Goal: Communication & Community: Answer question/provide support

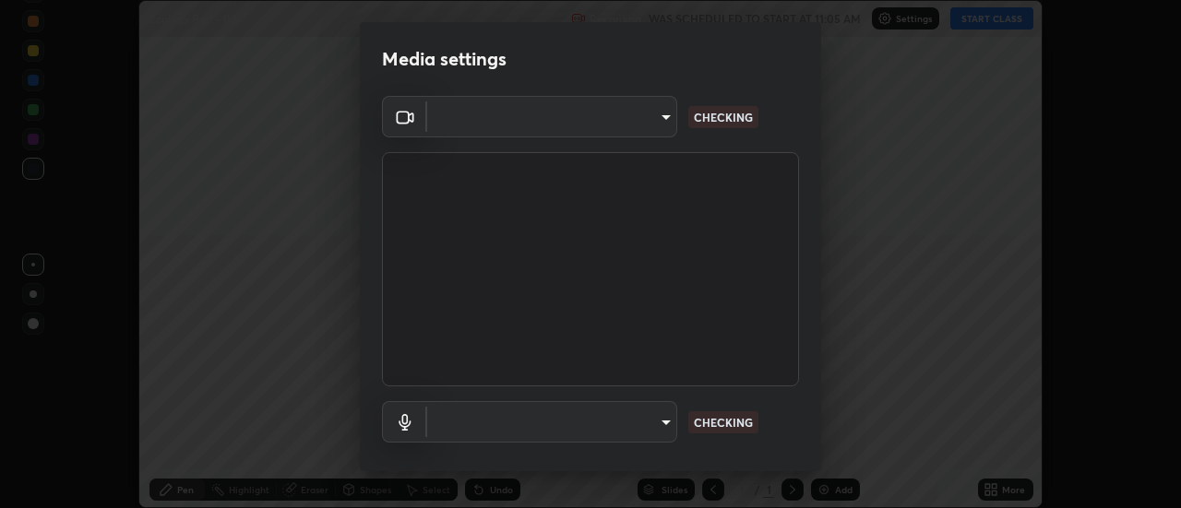
scroll to position [508, 1181]
type input "4eebad9fb2b760257747d3faba0537f77ebfd590b97cb0ff6e10e17389be776b"
click at [653, 433] on body "Erase all Ecology Part - 02 Recording WAS SCHEDULED TO START AT 11:05 AM Settin…" at bounding box center [590, 254] width 1181 height 508
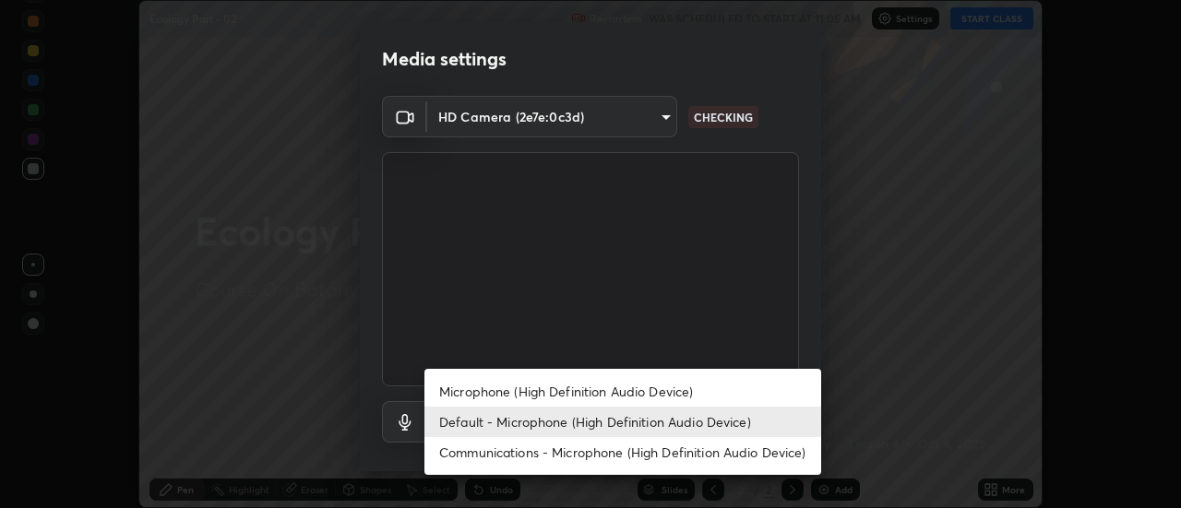
click at [670, 390] on li "Microphone (High Definition Audio Device)" at bounding box center [622, 391] width 397 height 30
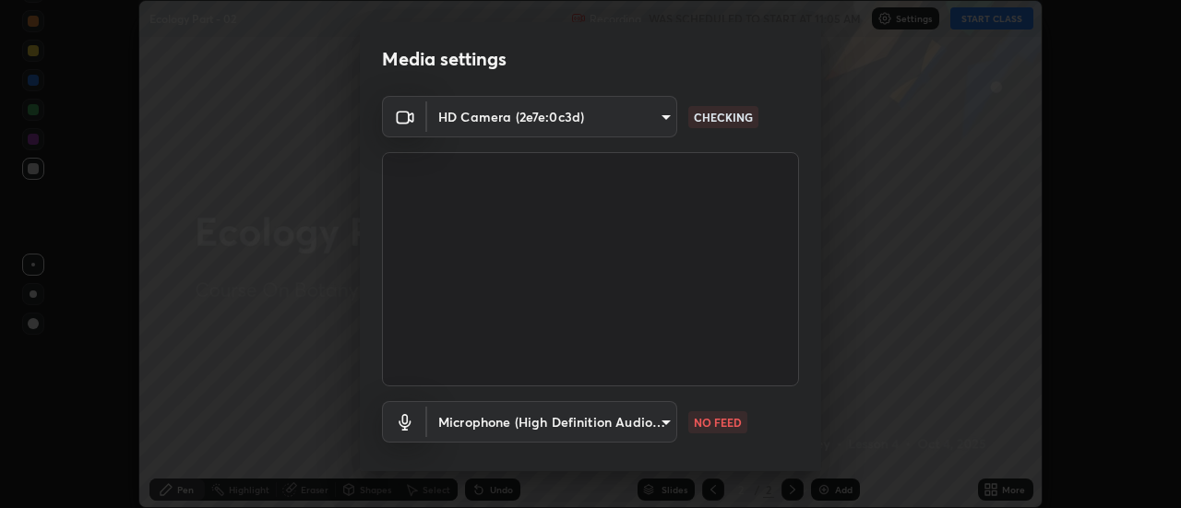
click at [653, 428] on body "Erase all Ecology Part - 02 Recording WAS SCHEDULED TO START AT 11:05 AM Settin…" at bounding box center [590, 254] width 1181 height 508
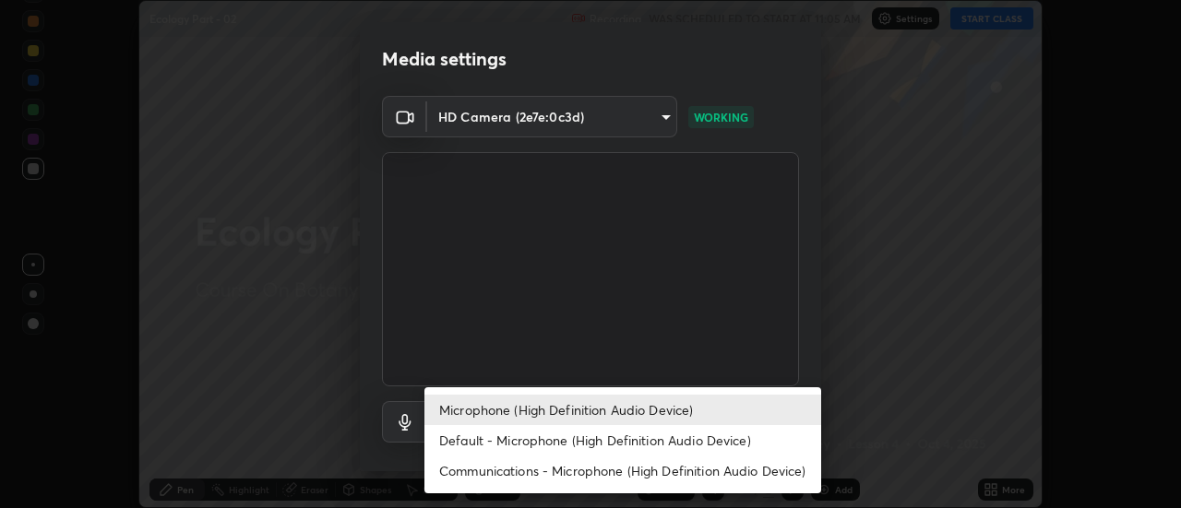
click at [648, 440] on li "Default - Microphone (High Definition Audio Device)" at bounding box center [622, 440] width 397 height 30
type input "default"
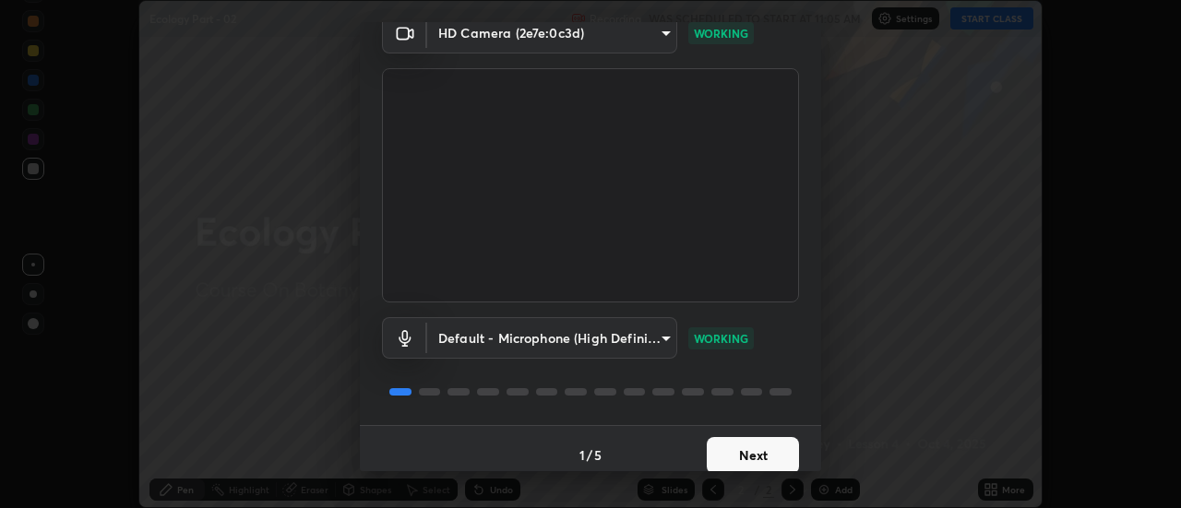
scroll to position [97, 0]
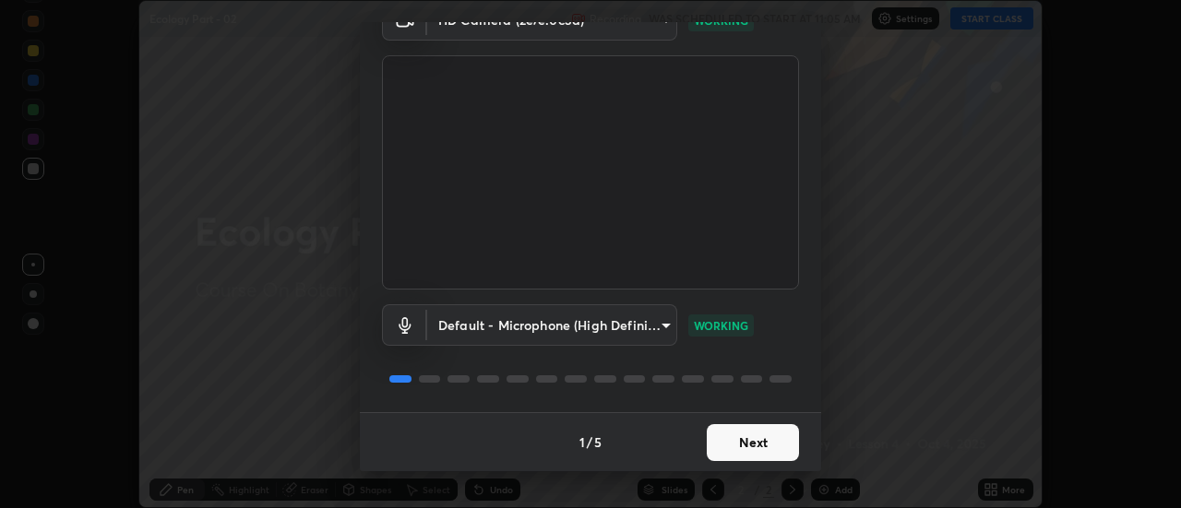
click at [747, 453] on button "Next" at bounding box center [752, 442] width 92 height 37
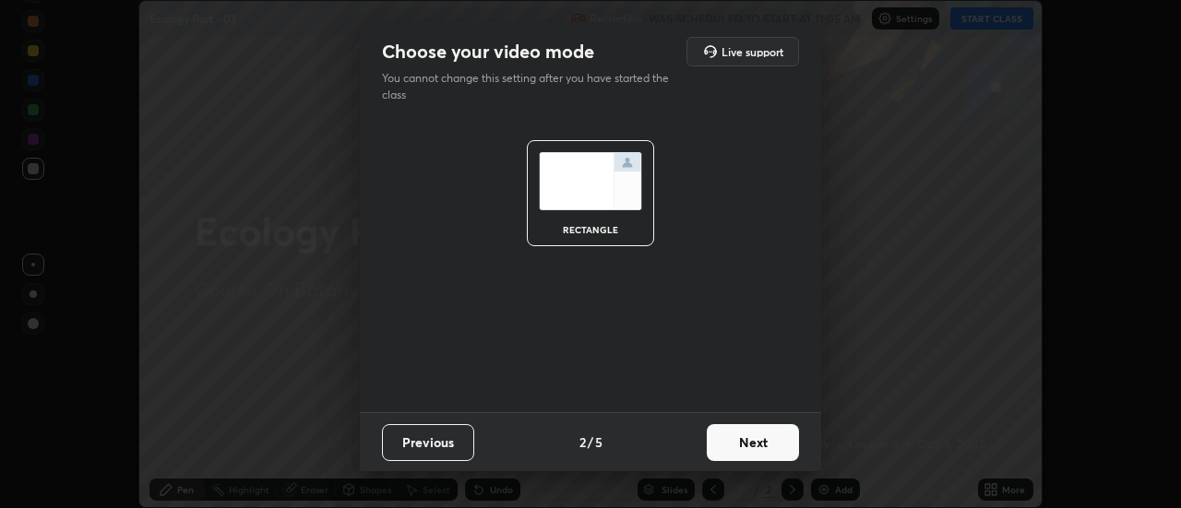
click at [763, 445] on button "Next" at bounding box center [752, 442] width 92 height 37
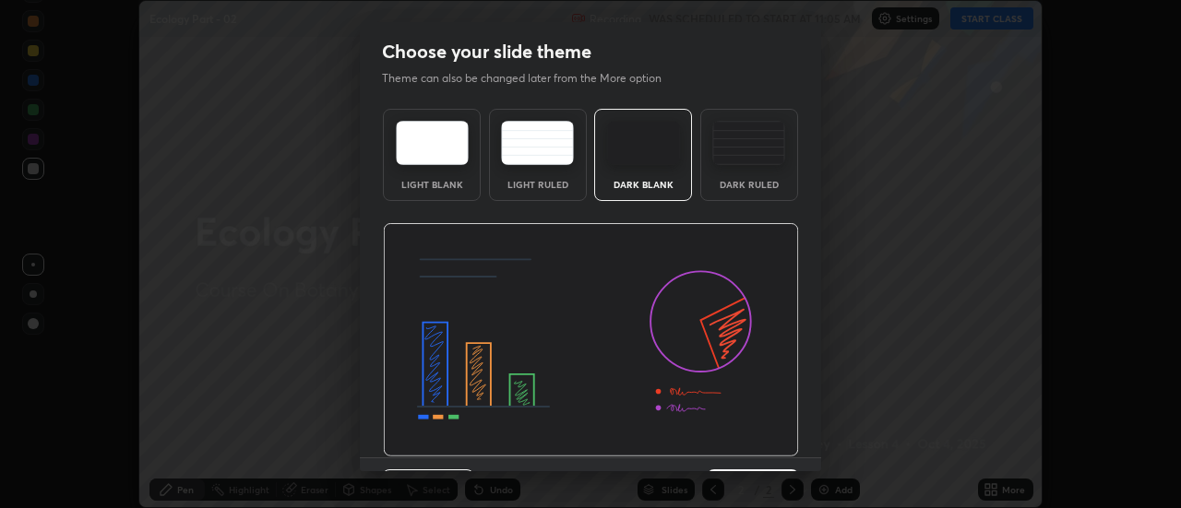
scroll to position [45, 0]
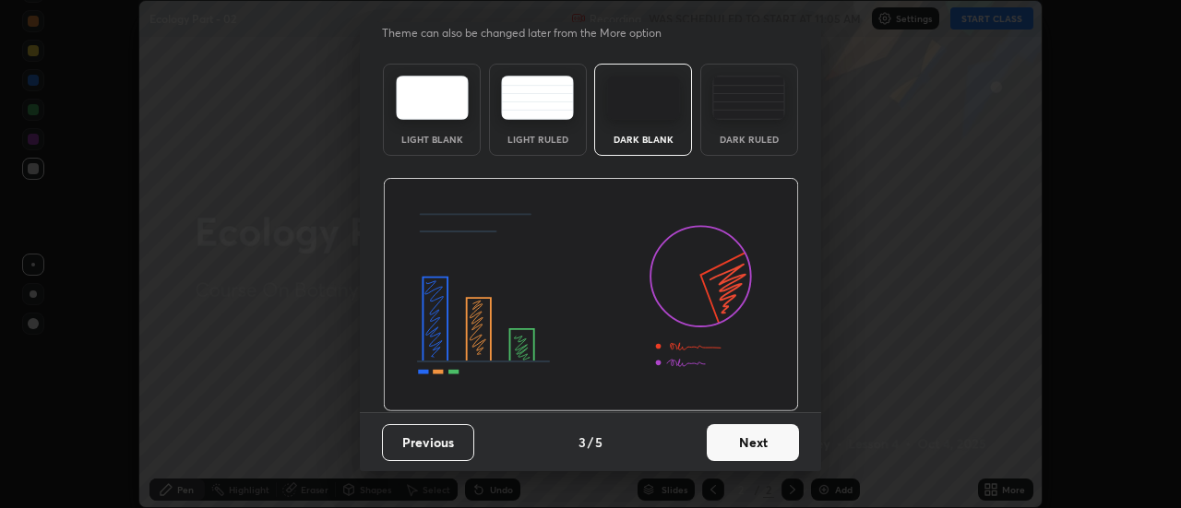
click at [750, 455] on button "Next" at bounding box center [752, 442] width 92 height 37
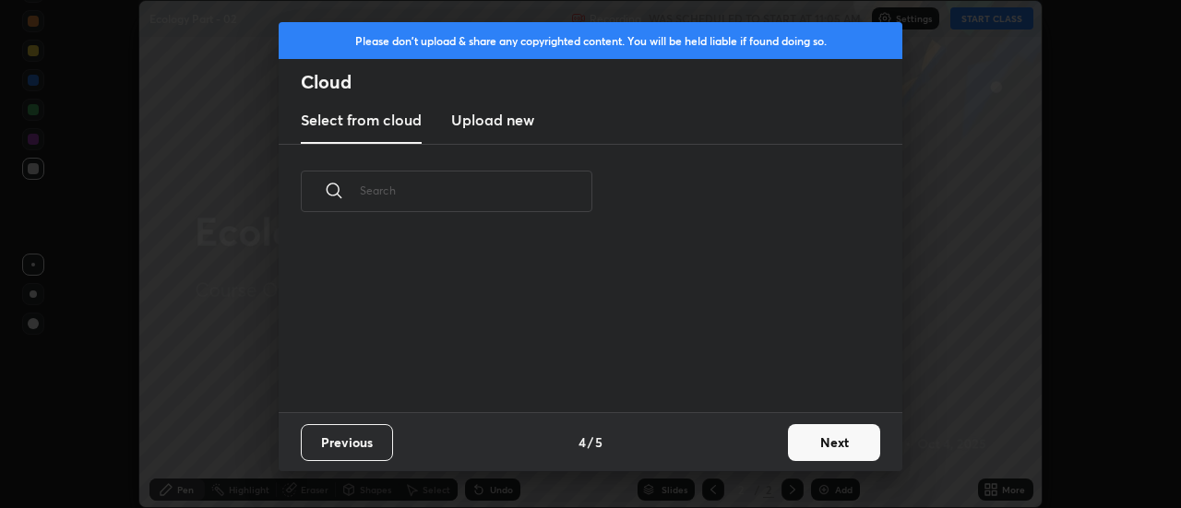
scroll to position [173, 592]
click at [497, 124] on h3 "Upload new" at bounding box center [492, 120] width 83 height 22
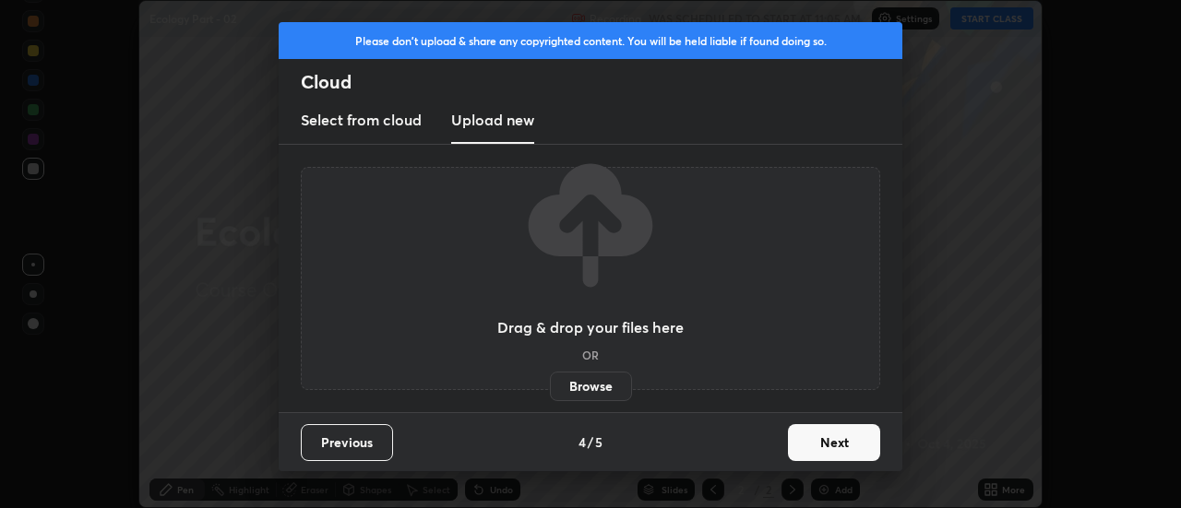
click at [585, 389] on label "Browse" at bounding box center [591, 387] width 82 height 30
click at [550, 389] on input "Browse" at bounding box center [550, 387] width 0 height 30
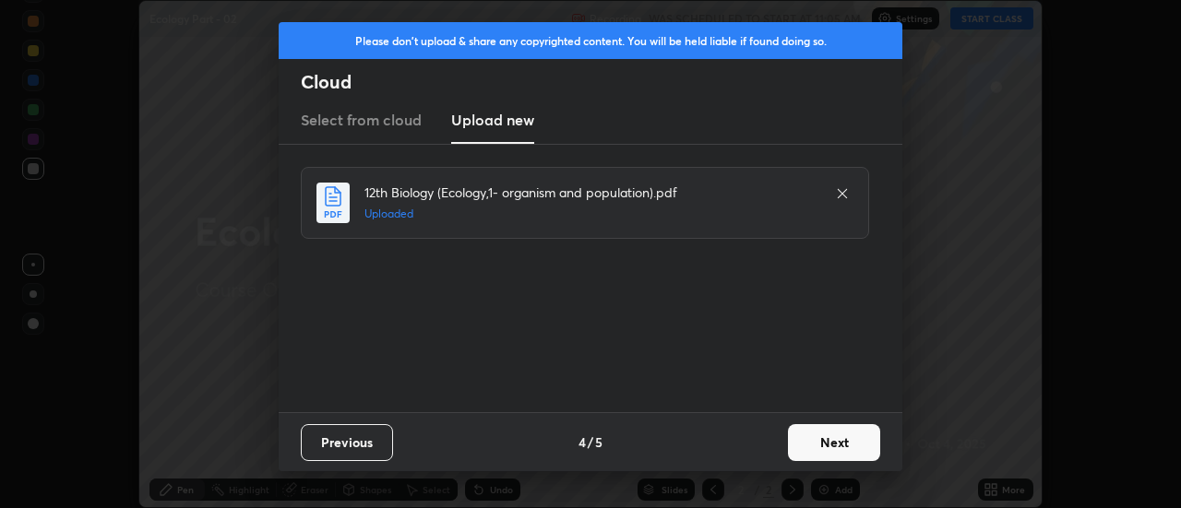
click at [832, 442] on button "Next" at bounding box center [834, 442] width 92 height 37
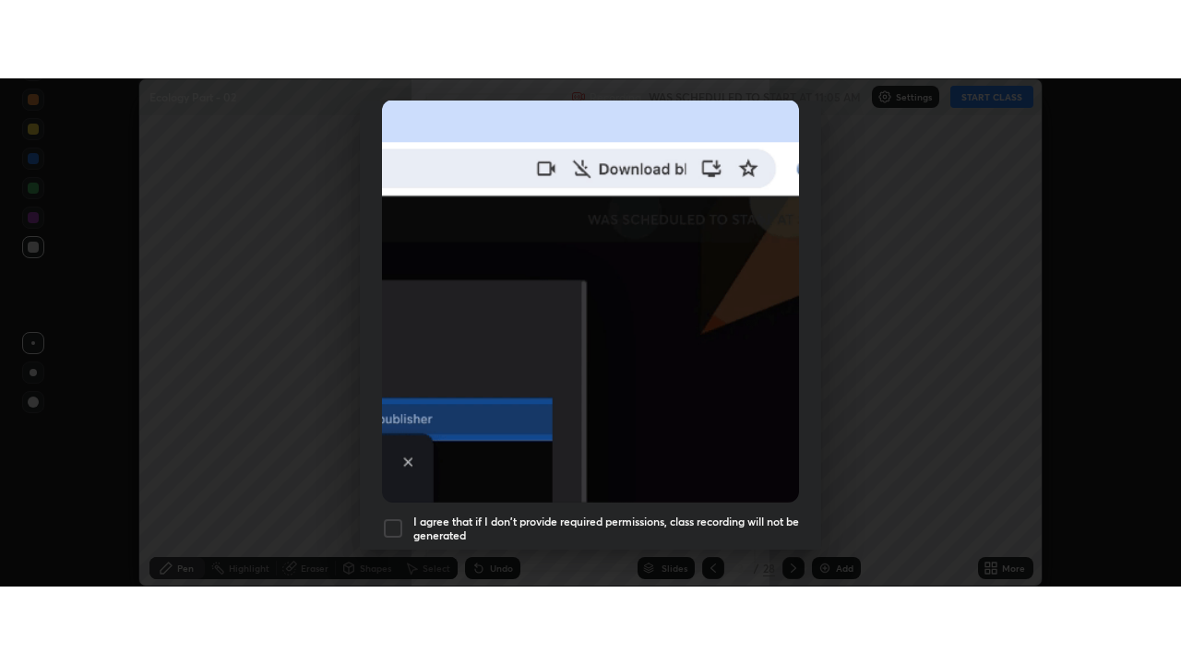
scroll to position [473, 0]
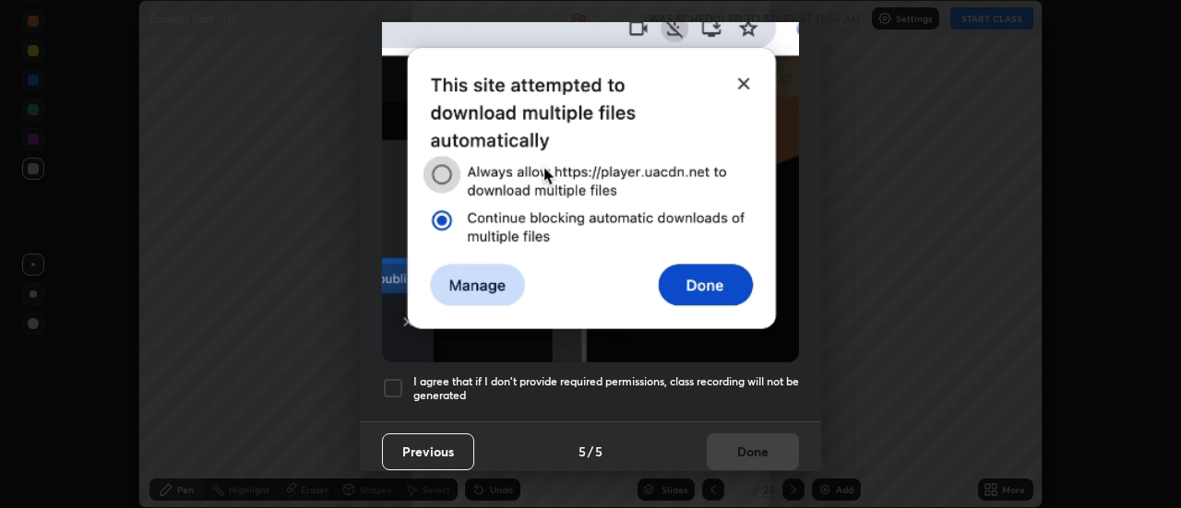
click at [393, 383] on div at bounding box center [393, 388] width 22 height 22
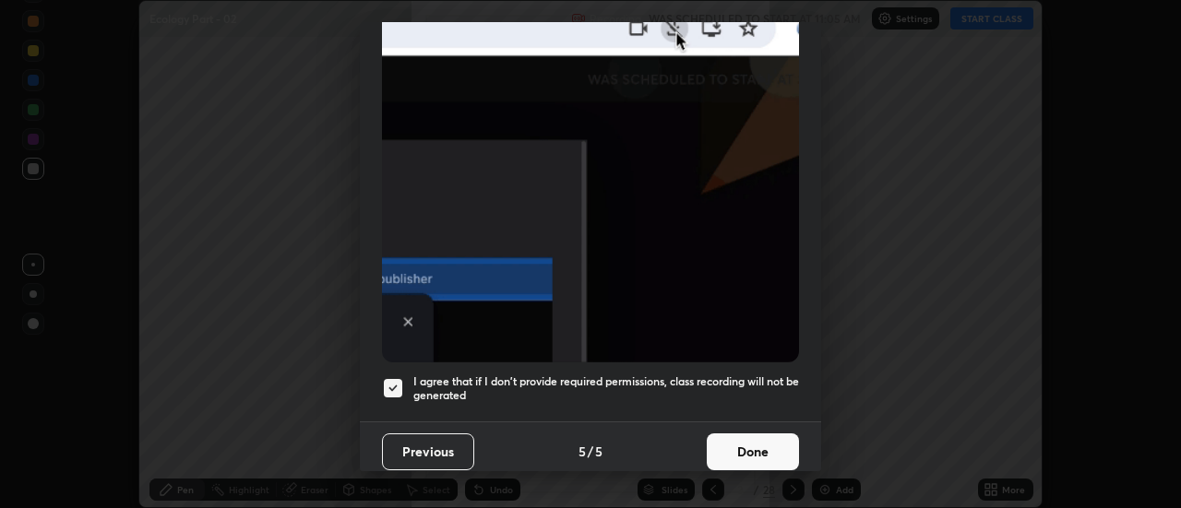
click at [746, 437] on button "Done" at bounding box center [752, 451] width 92 height 37
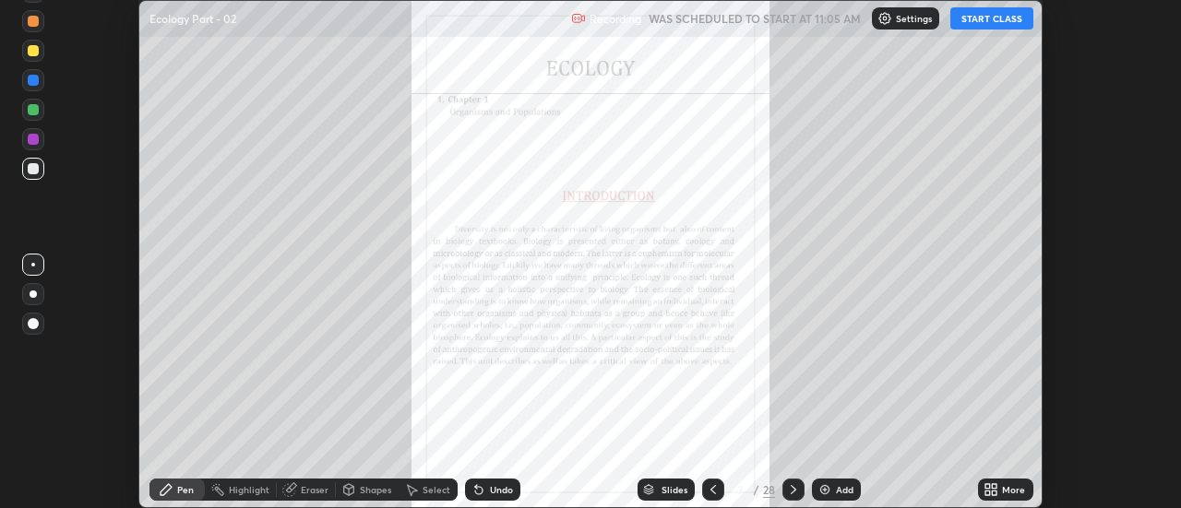
click at [711, 490] on icon at bounding box center [713, 489] width 15 height 15
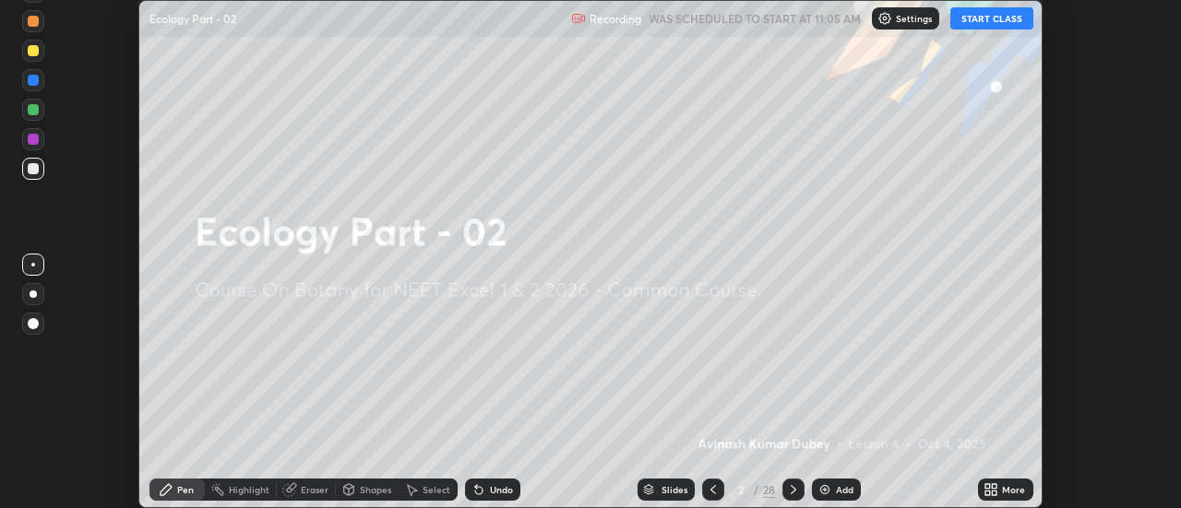
click at [837, 493] on div "Add" at bounding box center [845, 489] width 18 height 9
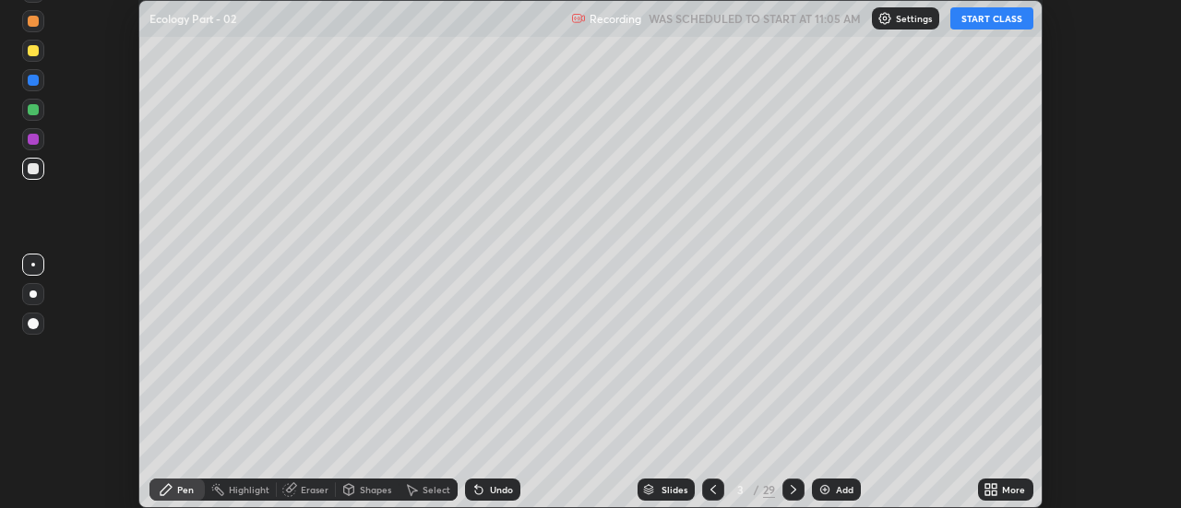
click at [995, 487] on icon at bounding box center [994, 486] width 5 height 5
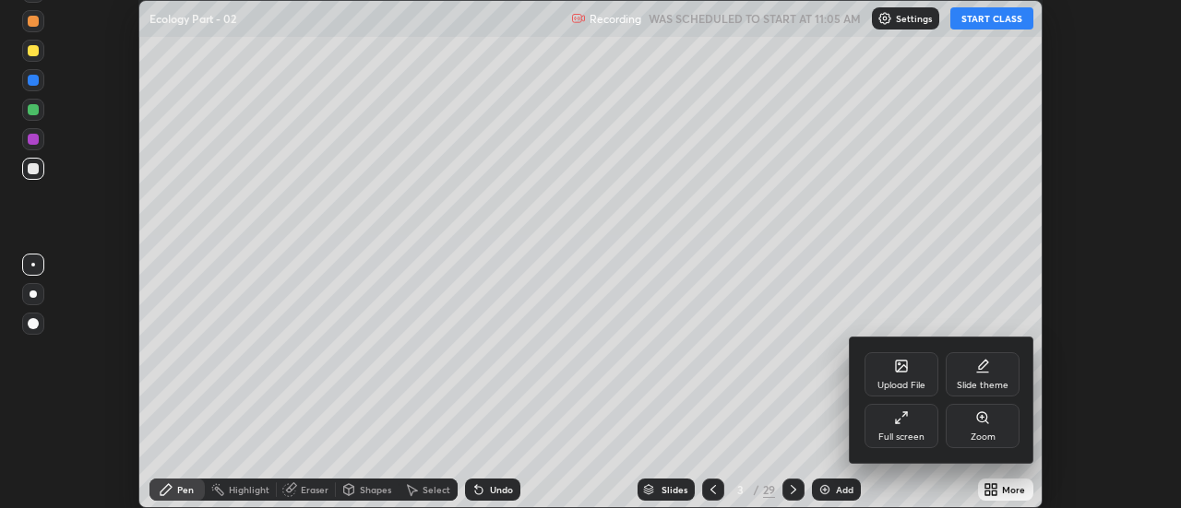
click at [899, 429] on div "Full screen" at bounding box center [901, 426] width 74 height 44
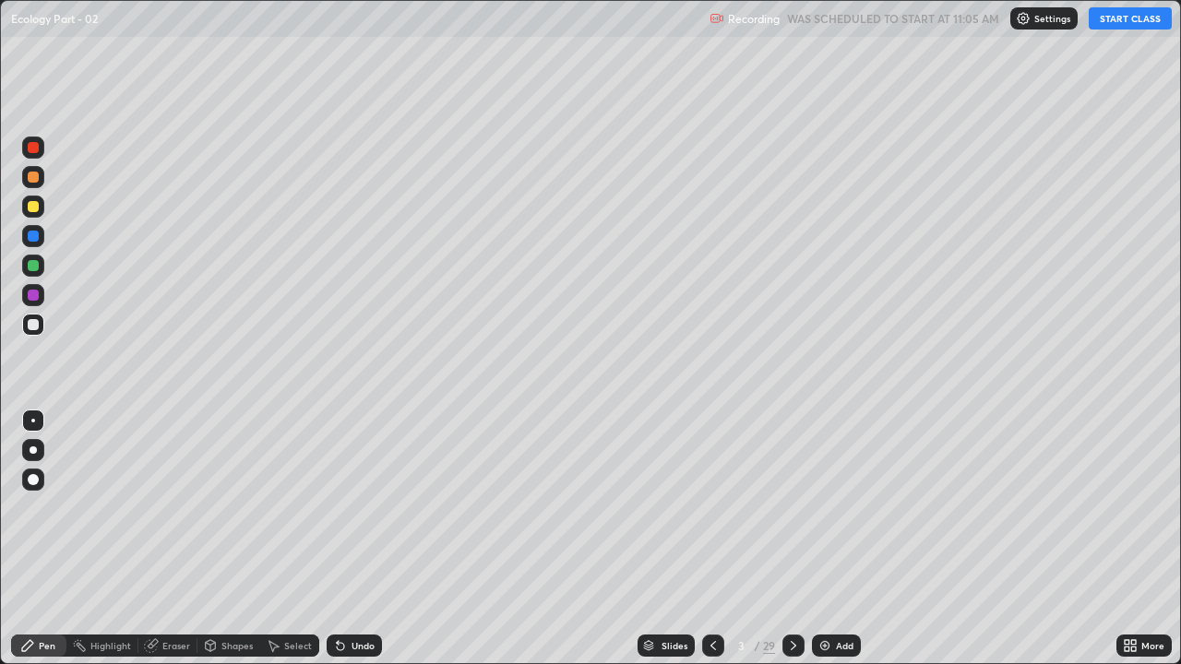
scroll to position [664, 1181]
click at [1134, 18] on button "START CLASS" at bounding box center [1129, 18] width 83 height 22
click at [29, 147] on div at bounding box center [33, 147] width 11 height 11
click at [159, 507] on div "Eraser" at bounding box center [167, 646] width 59 height 22
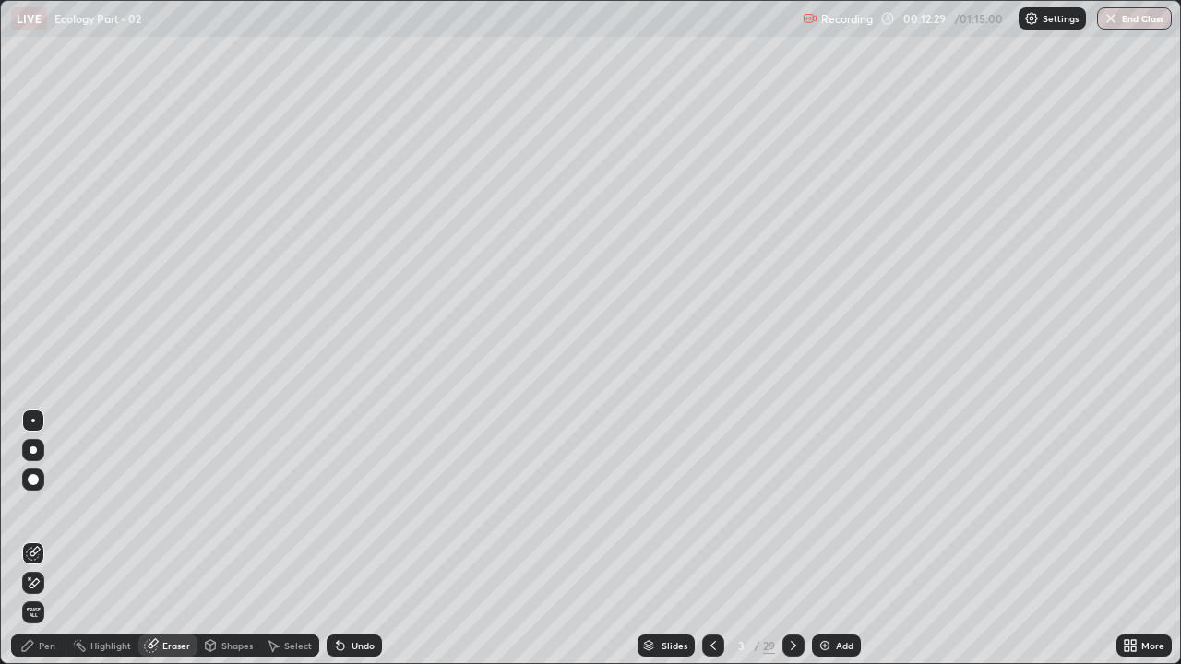
click at [41, 507] on span "Erase all" at bounding box center [33, 612] width 20 height 11
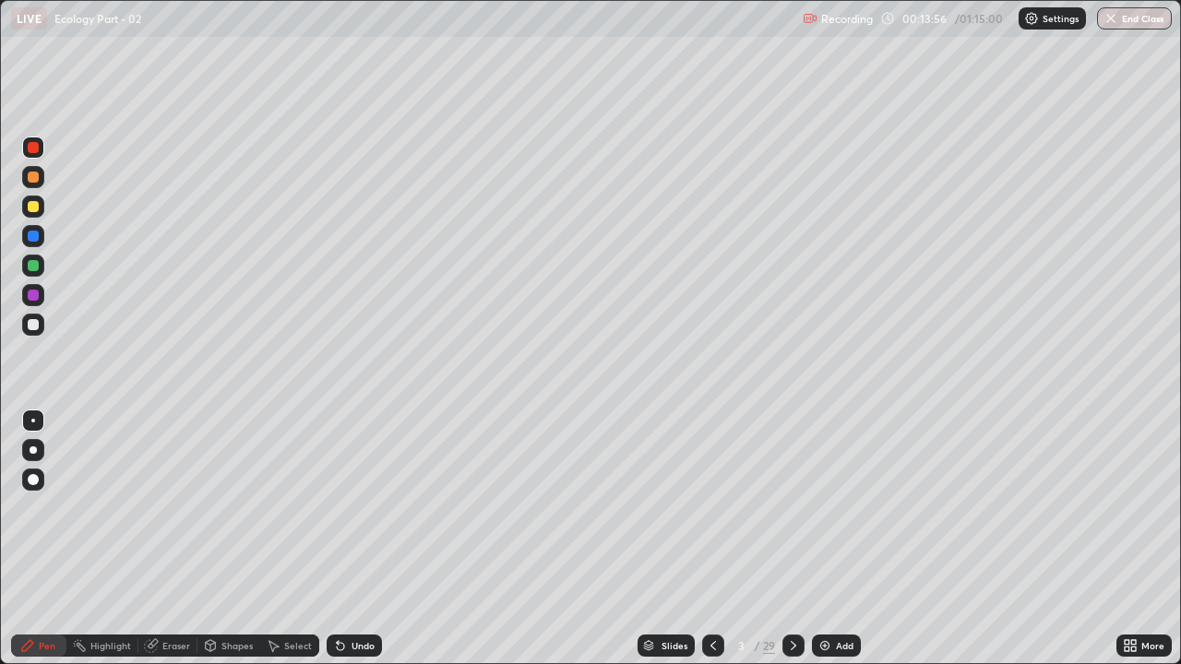
click at [221, 507] on div "Shapes" at bounding box center [236, 645] width 31 height 9
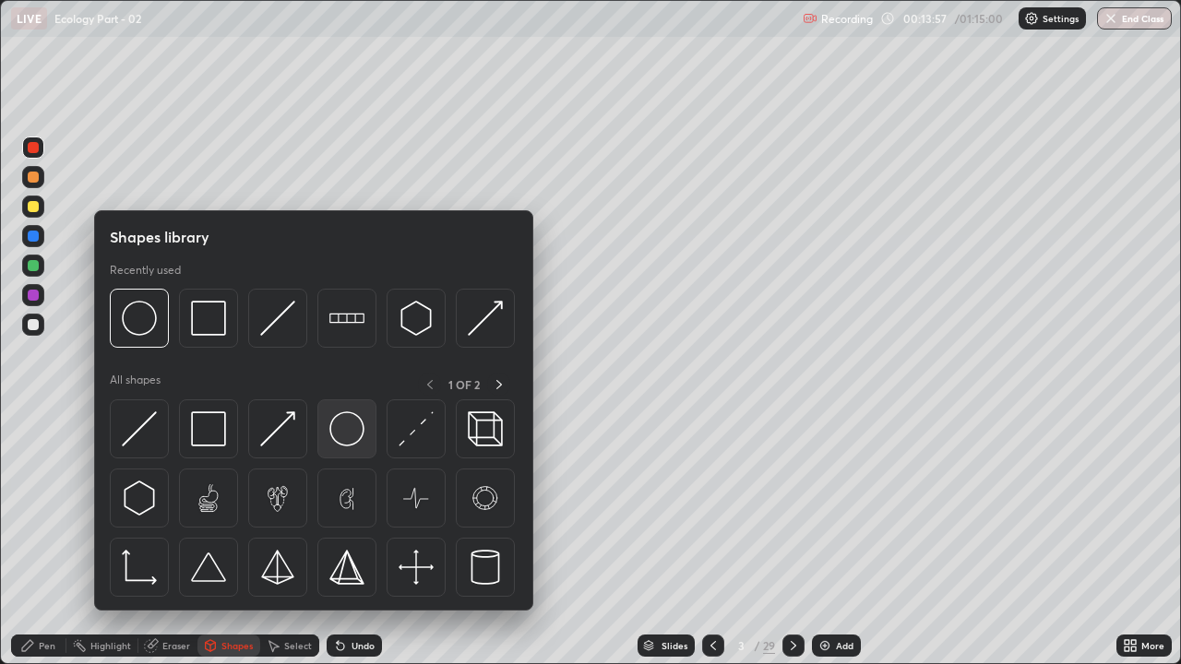
click at [342, 434] on img at bounding box center [346, 428] width 35 height 35
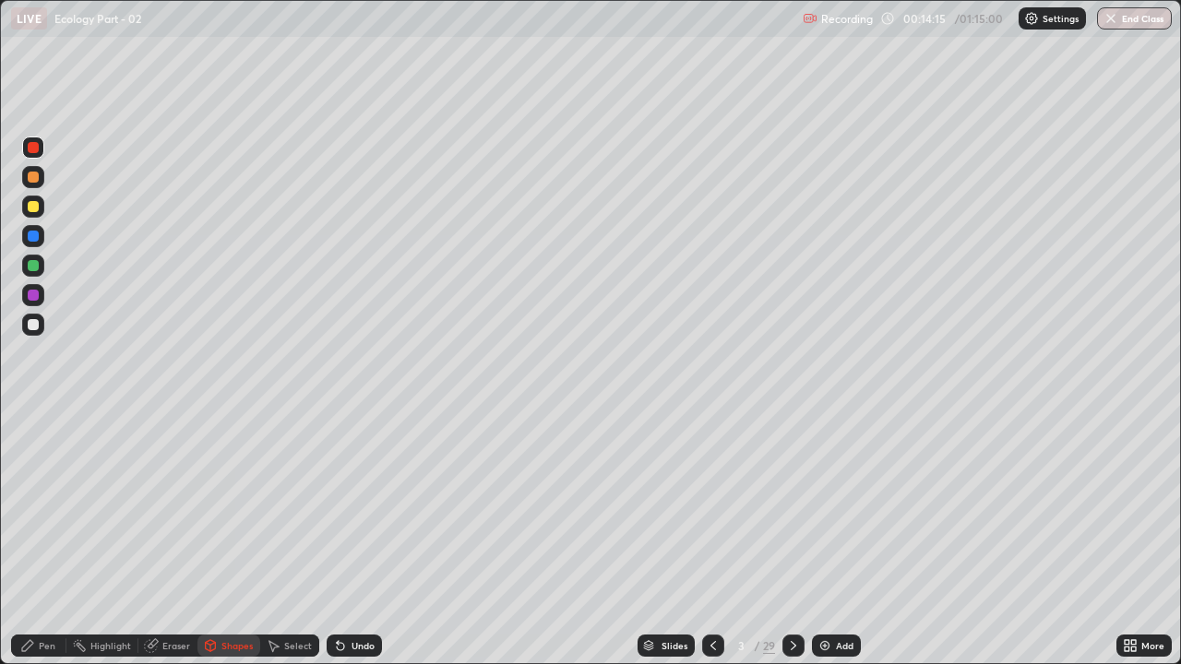
click at [37, 324] on div at bounding box center [33, 324] width 11 height 11
click at [346, 507] on div "Undo" at bounding box center [353, 646] width 55 height 22
click at [41, 507] on div "Pen" at bounding box center [47, 645] width 17 height 9
click at [36, 296] on div at bounding box center [33, 295] width 11 height 11
click at [36, 322] on div at bounding box center [33, 324] width 11 height 11
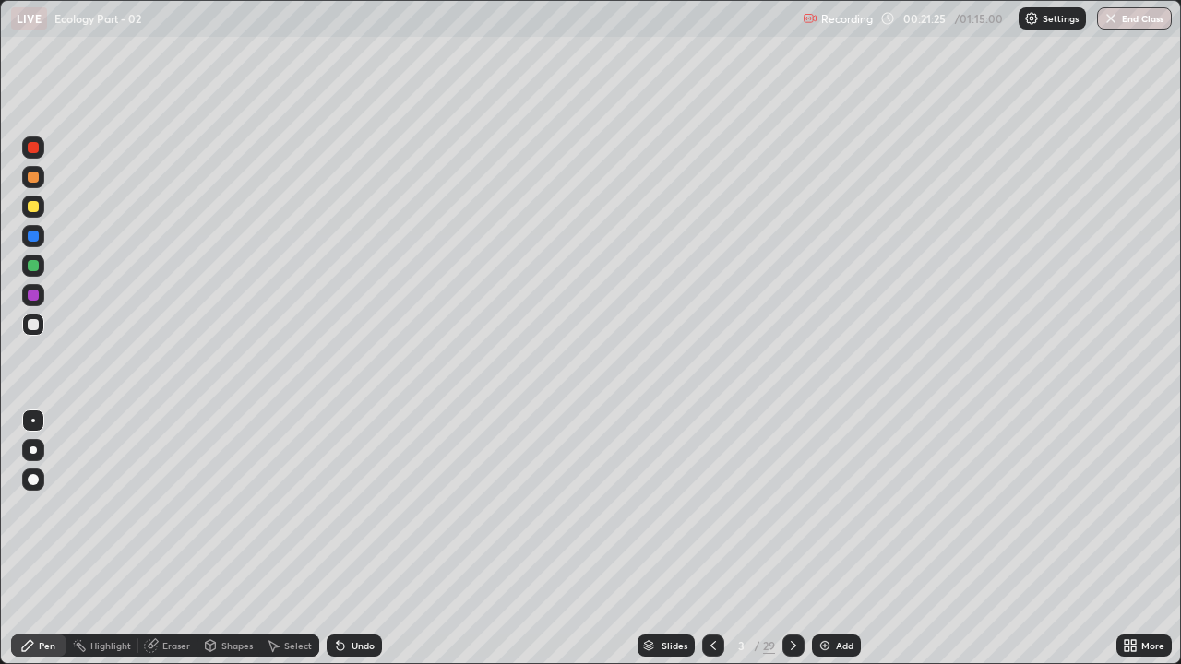
click at [178, 507] on div "Eraser" at bounding box center [167, 646] width 59 height 22
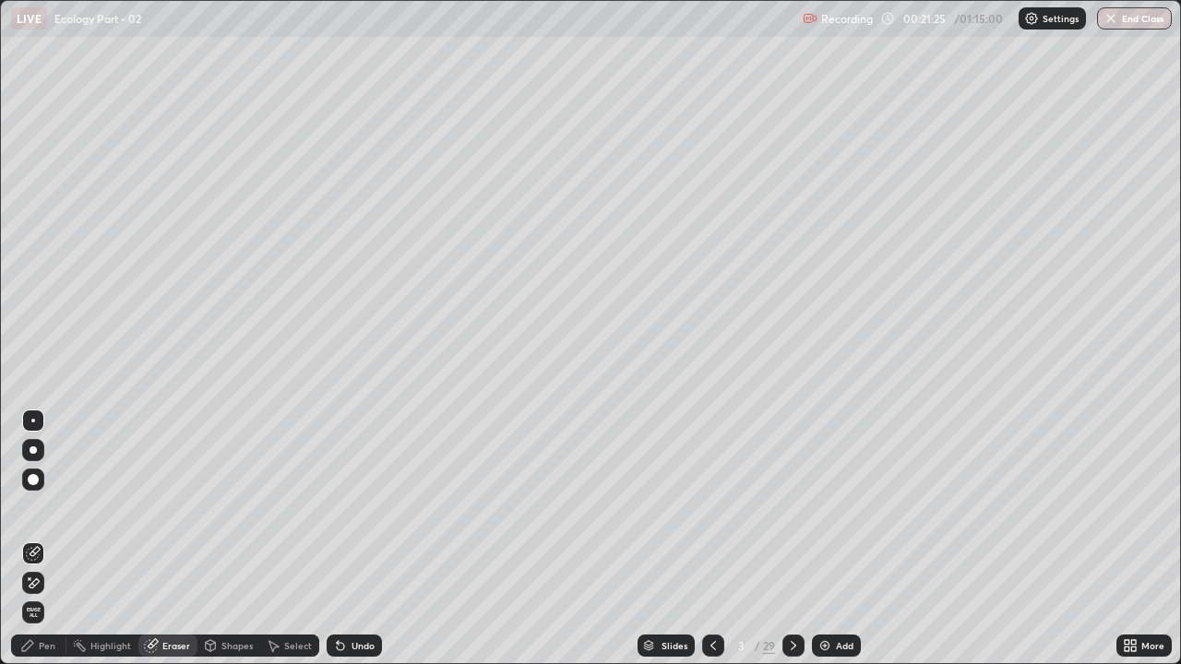
click at [33, 507] on span "Erase all" at bounding box center [33, 612] width 20 height 11
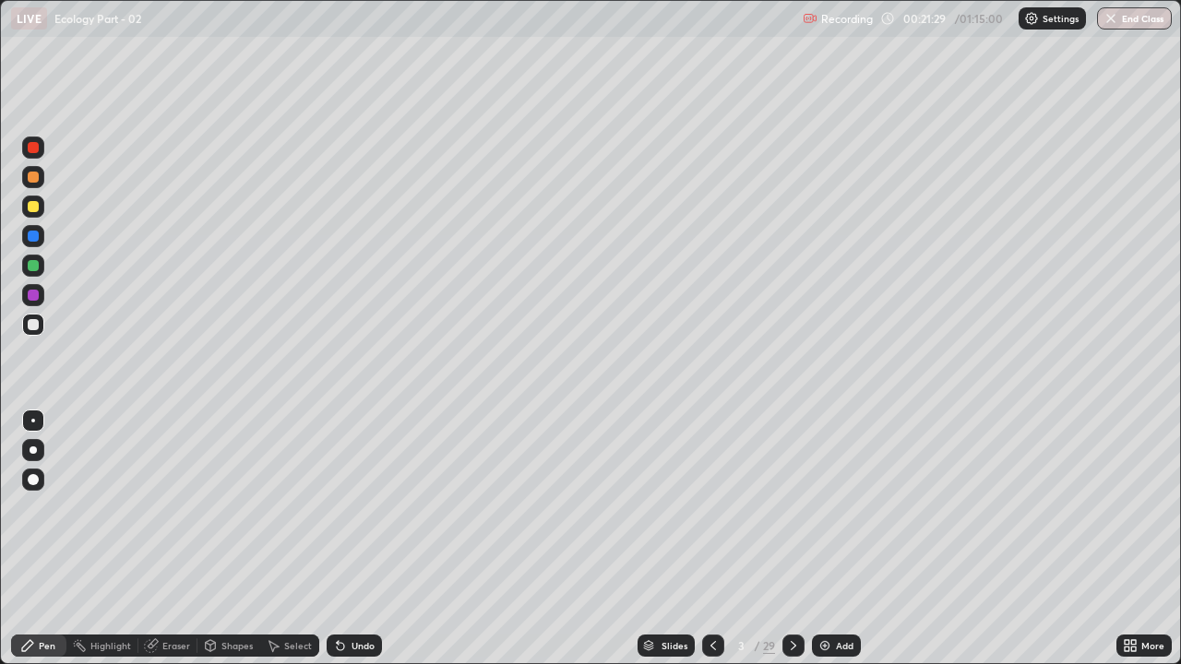
click at [1137, 17] on button "End Class" at bounding box center [1134, 18] width 75 height 22
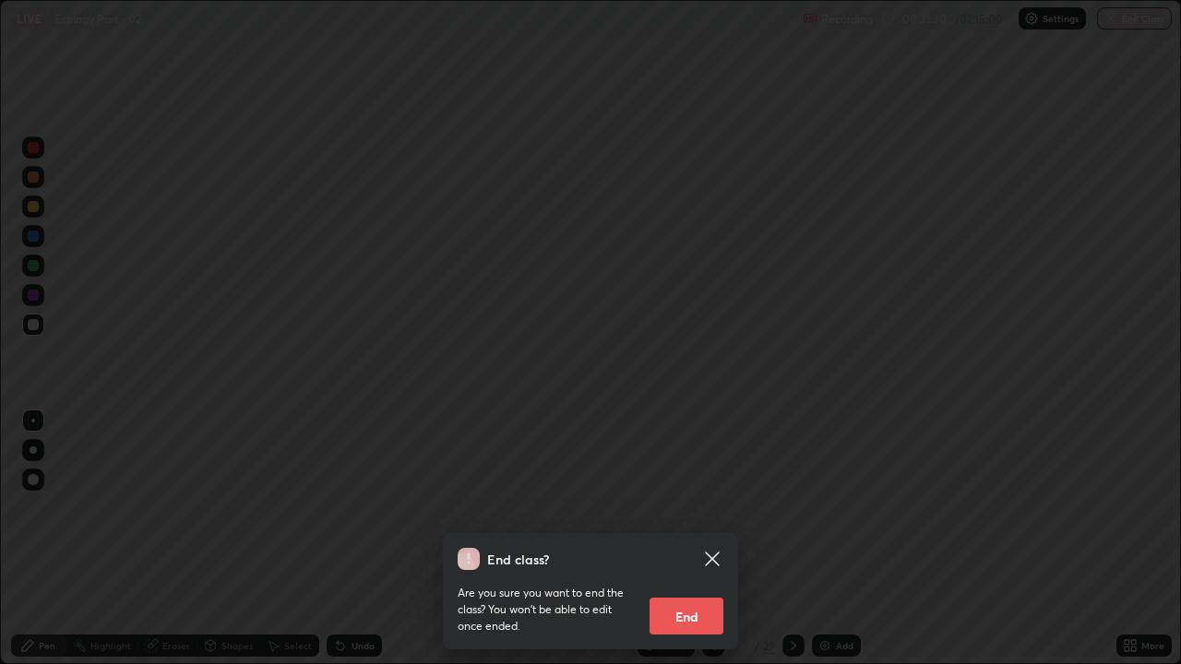
click at [693, 507] on button "End" at bounding box center [686, 616] width 74 height 37
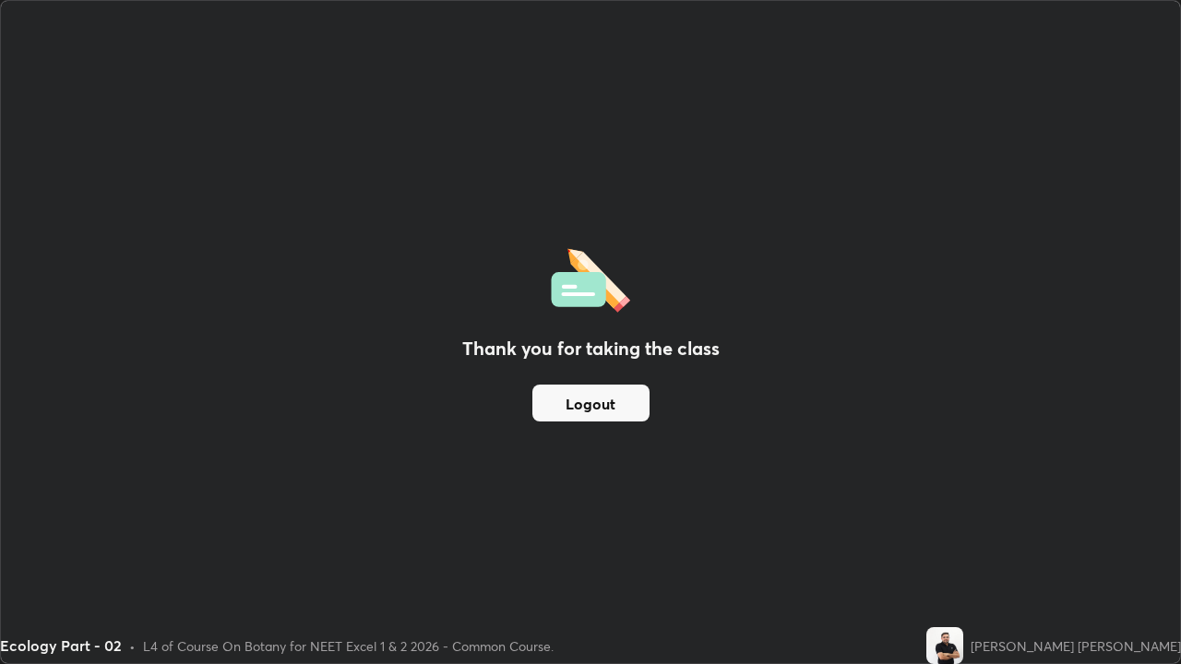
click at [605, 399] on button "Logout" at bounding box center [590, 403] width 117 height 37
